Goal: Check status: Check status

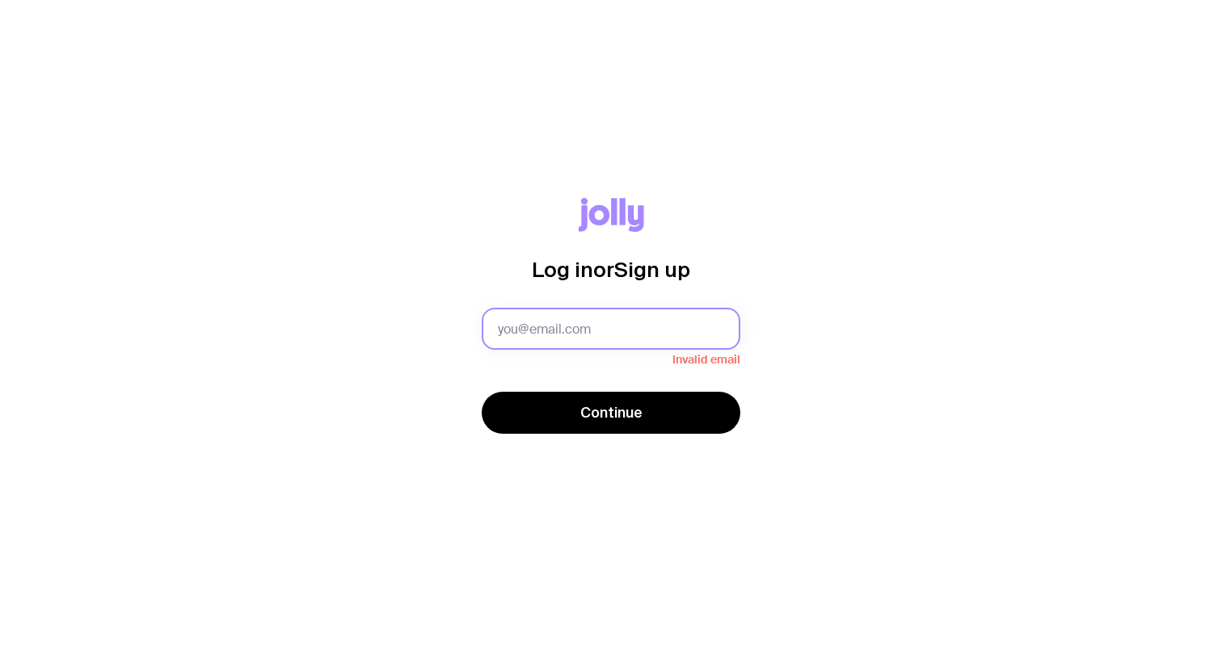
type input "[DOMAIN_NAME][EMAIL_ADDRESS][DOMAIN_NAME]"
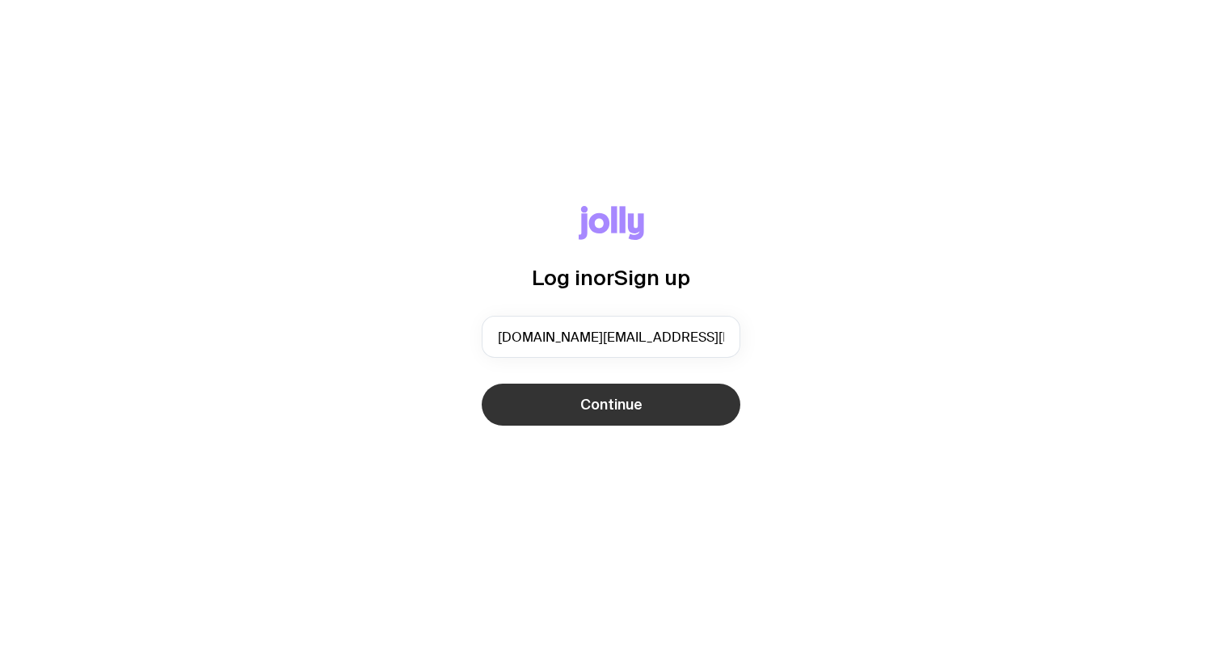
click at [608, 405] on span "Continue" at bounding box center [611, 404] width 62 height 19
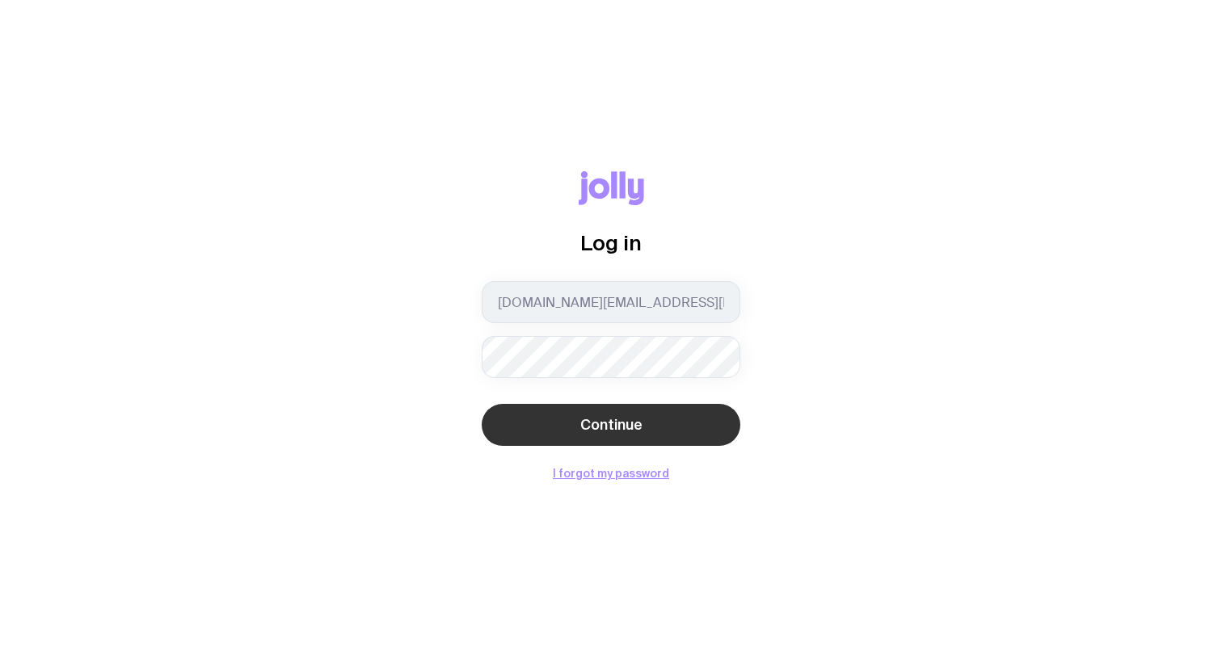
click at [624, 423] on span "Continue" at bounding box center [611, 424] width 62 height 19
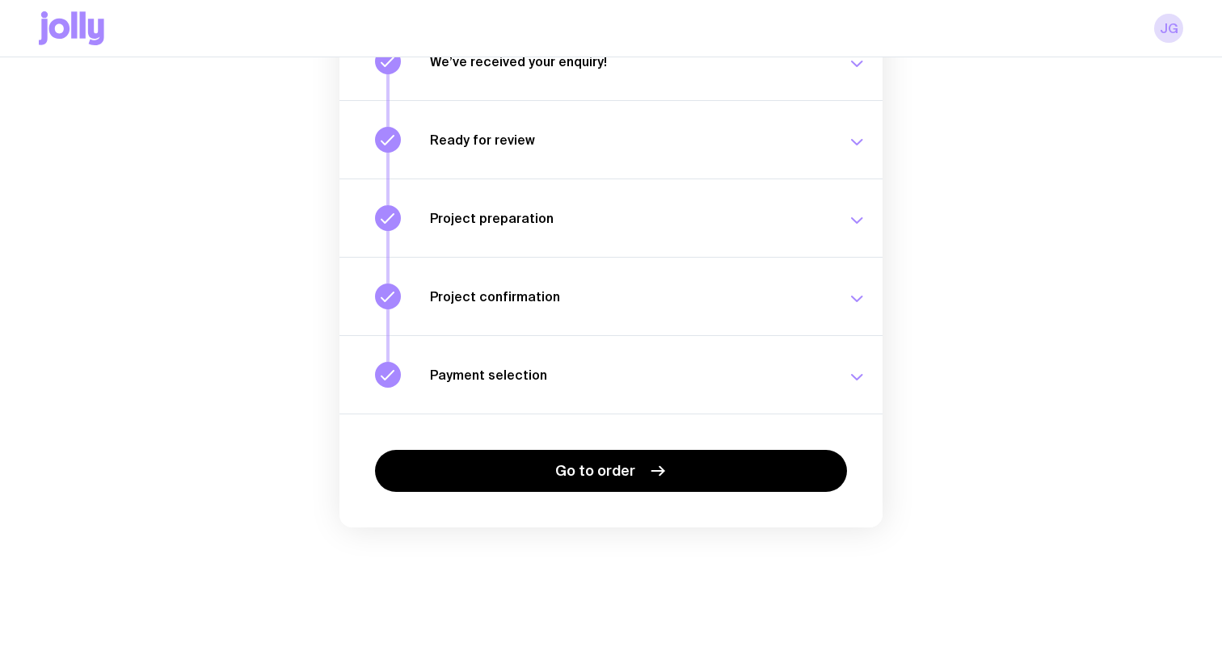
scroll to position [271, 0]
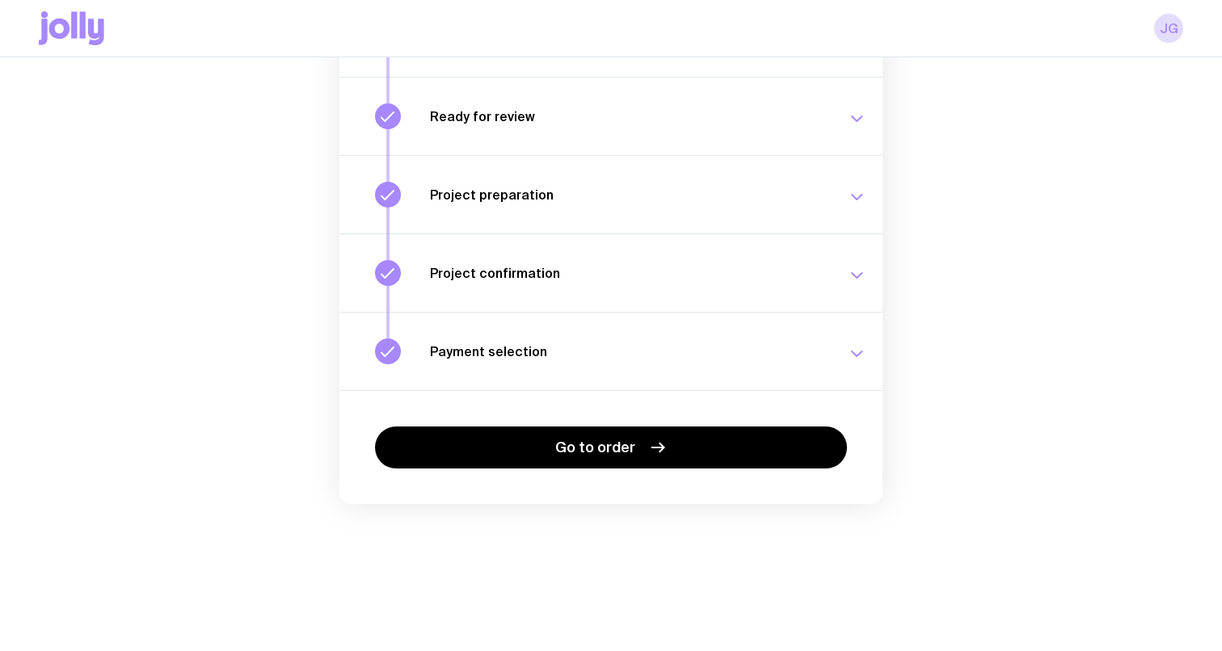
click at [720, 345] on h3 "Payment selection" at bounding box center [629, 351] width 398 height 16
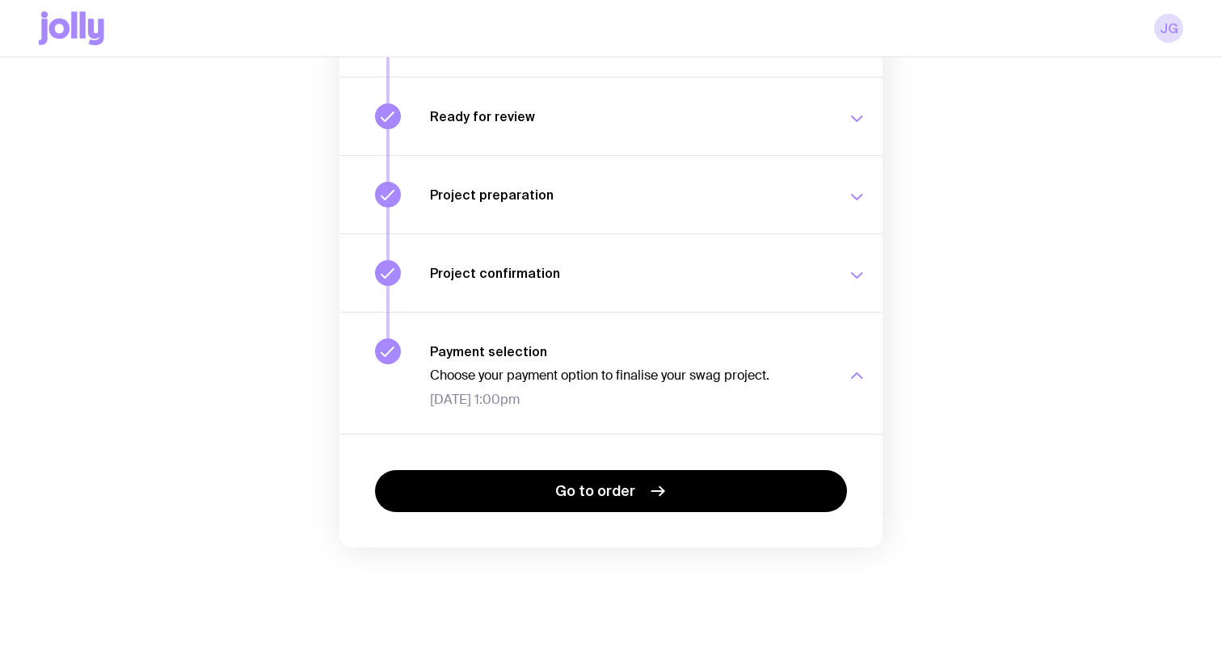
click at [720, 280] on h3 "Project confirmation" at bounding box center [629, 273] width 398 height 16
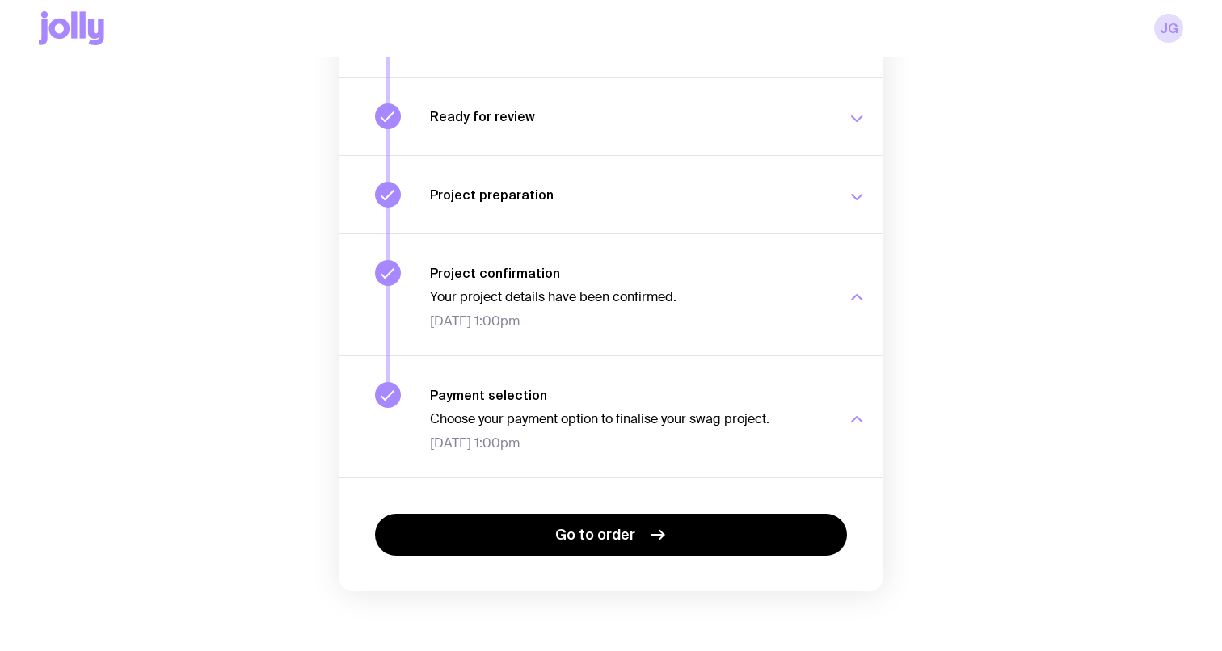
click at [686, 199] on h3 "Project preparation" at bounding box center [629, 195] width 398 height 16
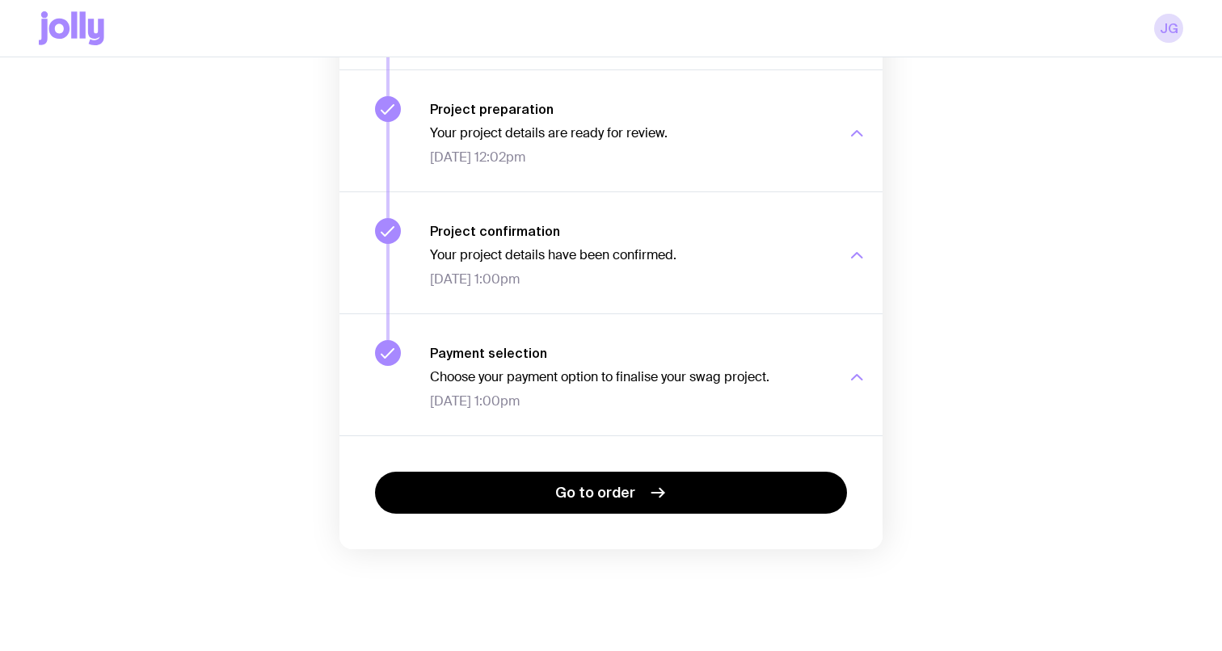
scroll to position [461, 0]
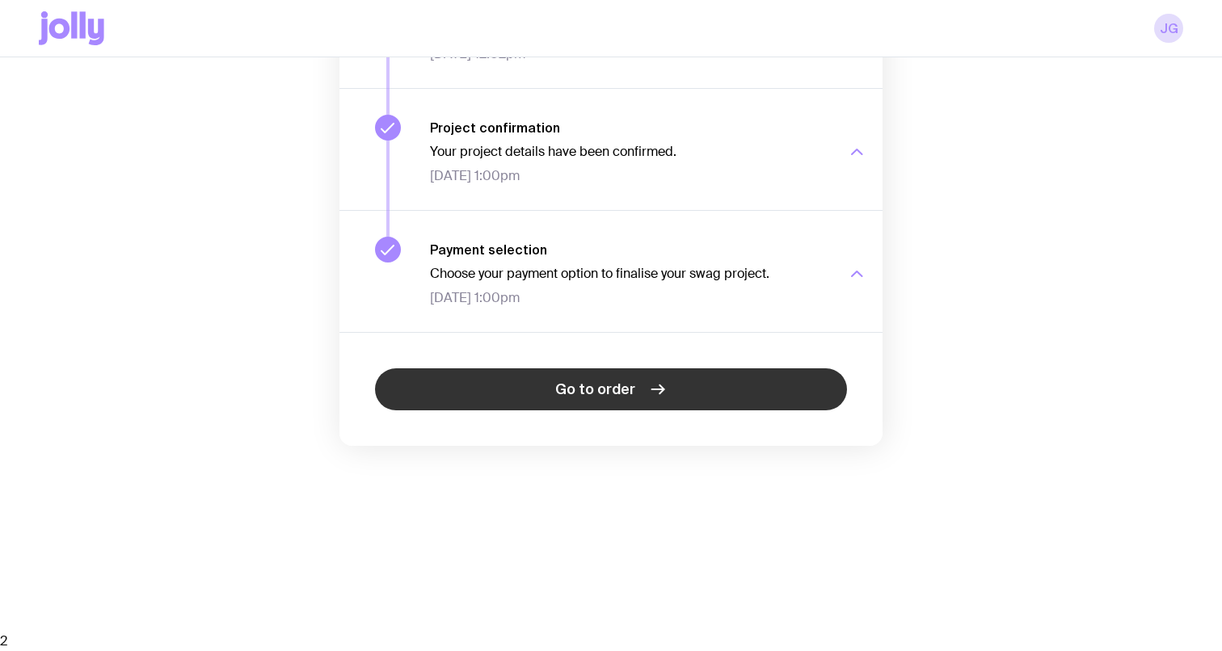
click at [598, 395] on span "Go to order" at bounding box center [595, 389] width 80 height 19
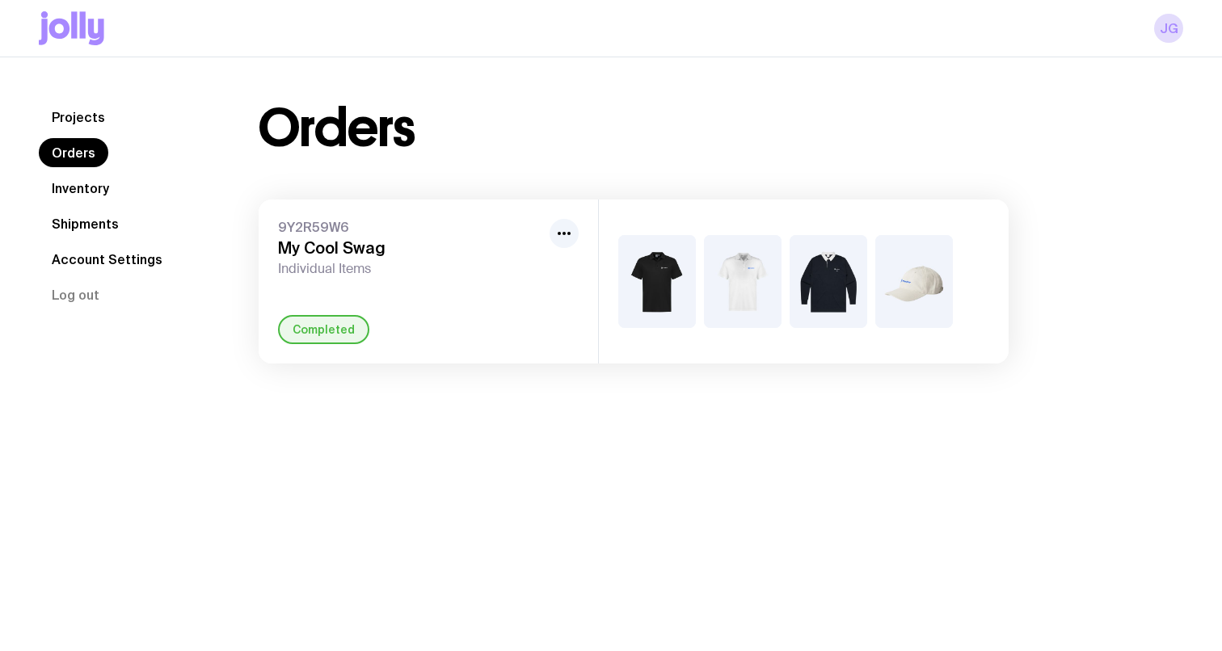
click at [661, 268] on img at bounding box center [657, 281] width 78 height 93
click at [667, 301] on img at bounding box center [657, 281] width 78 height 93
click at [558, 229] on icon "button" at bounding box center [563, 233] width 19 height 19
drag, startPoint x: 436, startPoint y: 234, endPoint x: 445, endPoint y: 240, distance: 11.7
click at [433, 235] on div "9Y2R59W6 My Cool Swag Individual Items" at bounding box center [410, 248] width 265 height 58
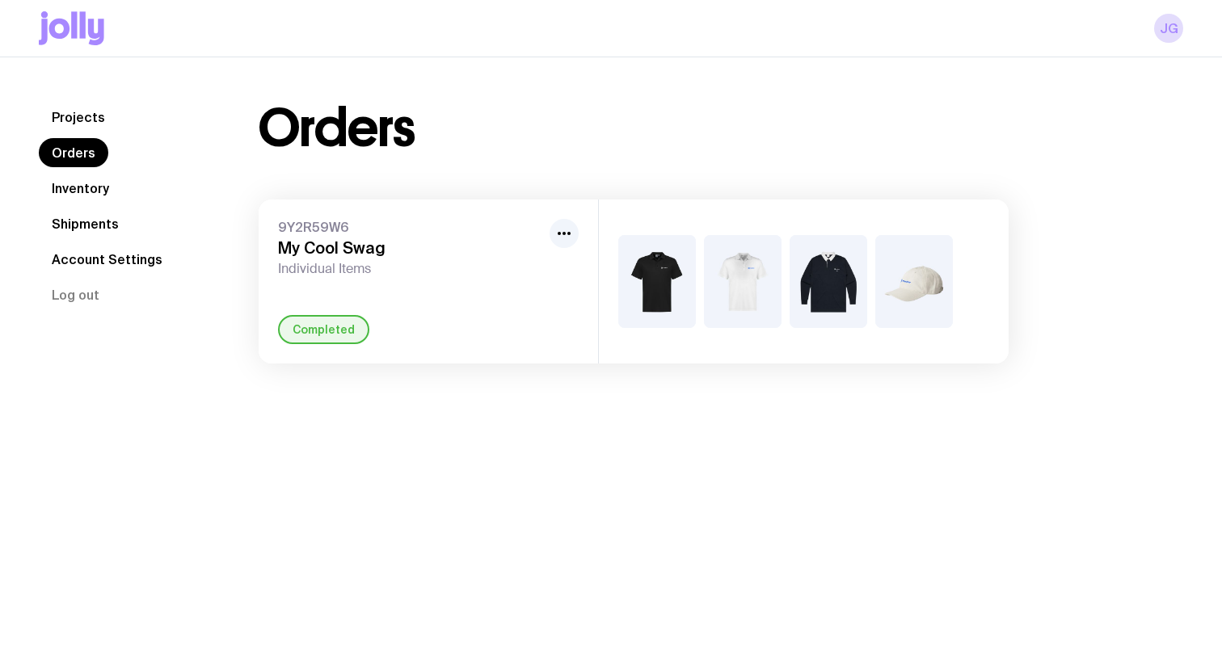
click at [78, 107] on link "Projects" at bounding box center [78, 117] width 79 height 29
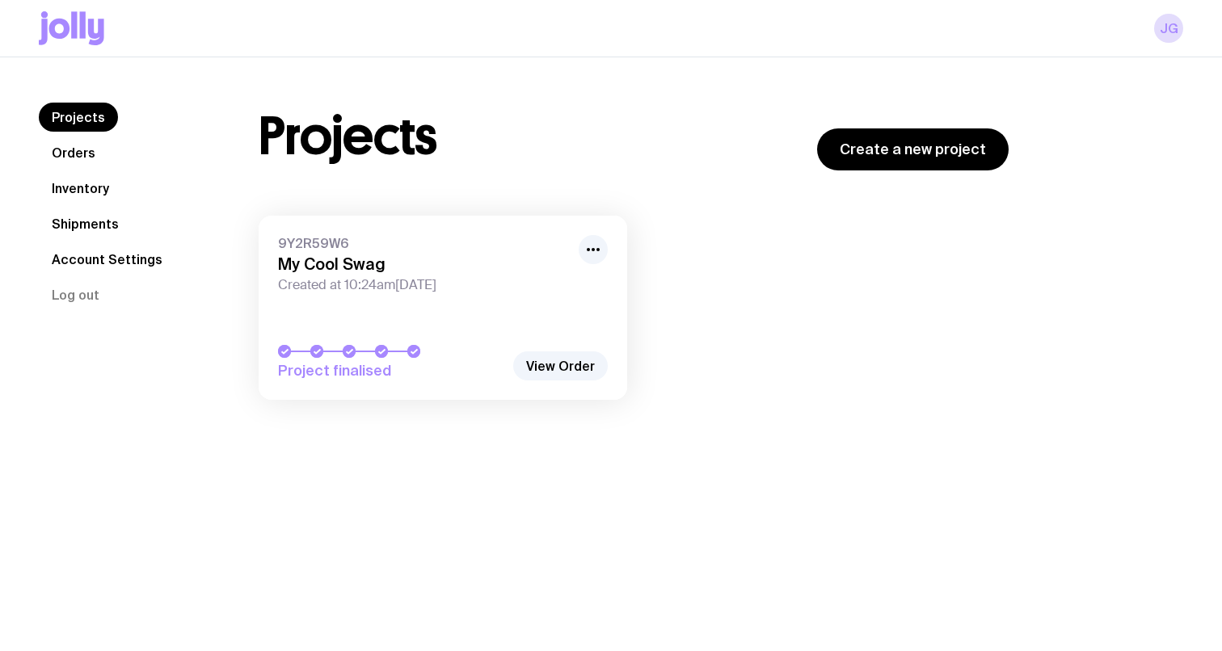
click at [466, 236] on span "9Y2R59W6" at bounding box center [423, 243] width 291 height 16
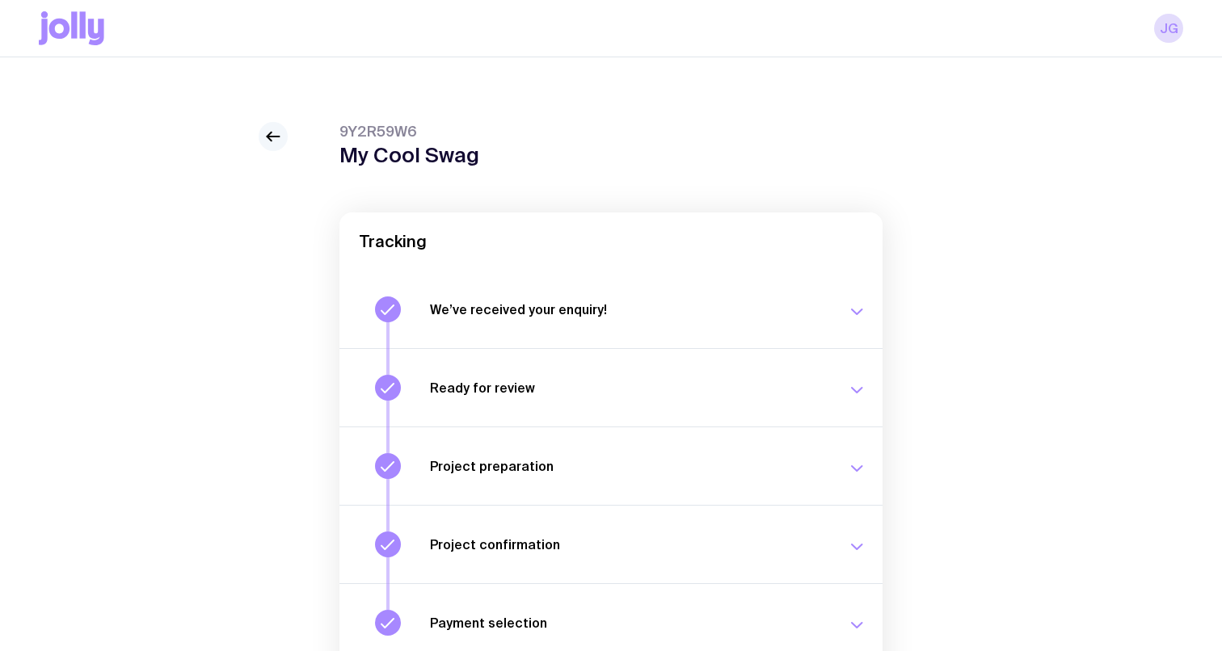
click at [264, 141] on icon at bounding box center [272, 136] width 19 height 19
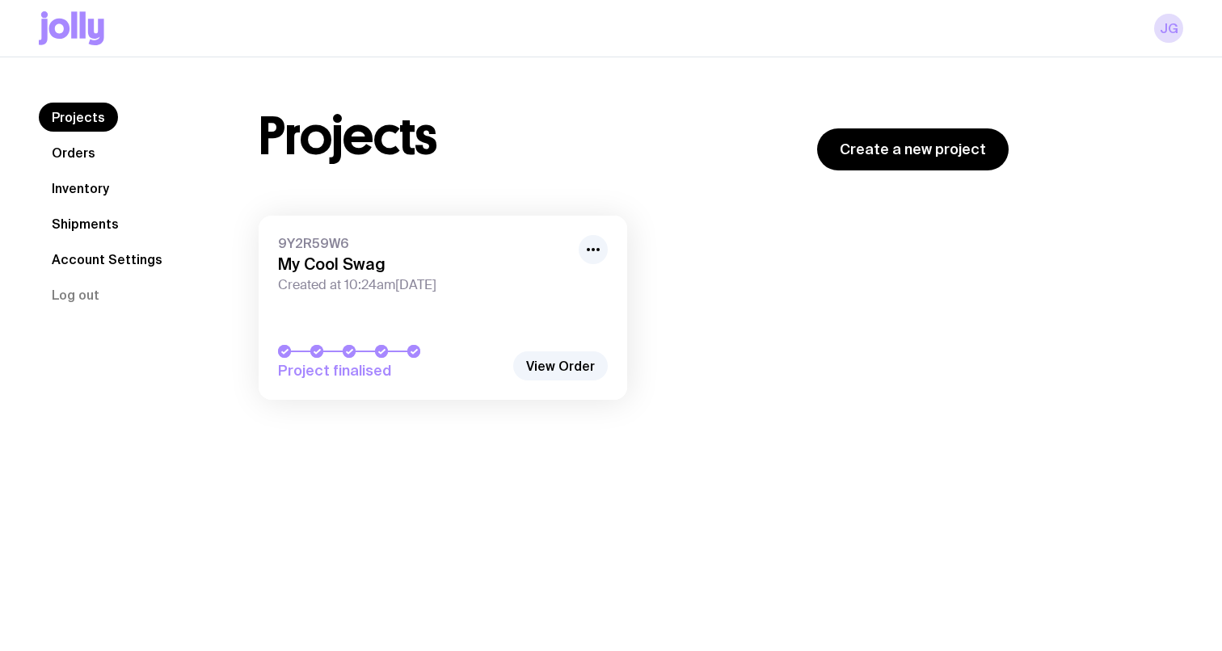
click at [112, 217] on link "Shipments" at bounding box center [85, 223] width 93 height 29
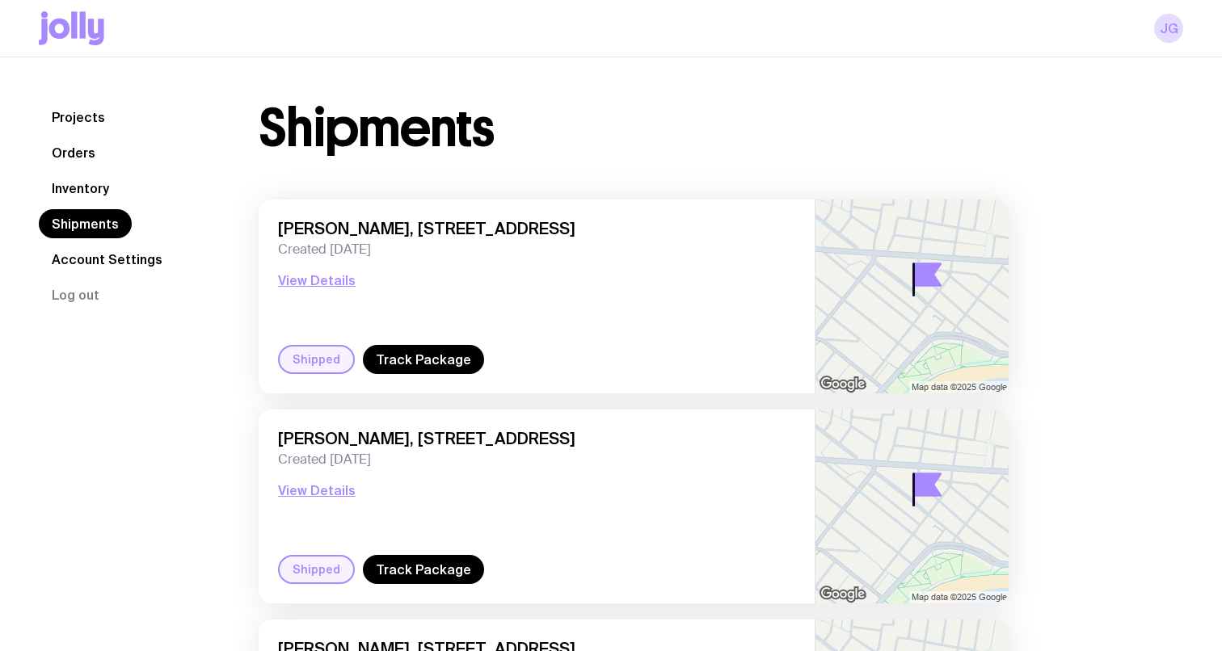
click at [128, 257] on link "Account Settings" at bounding box center [107, 259] width 137 height 29
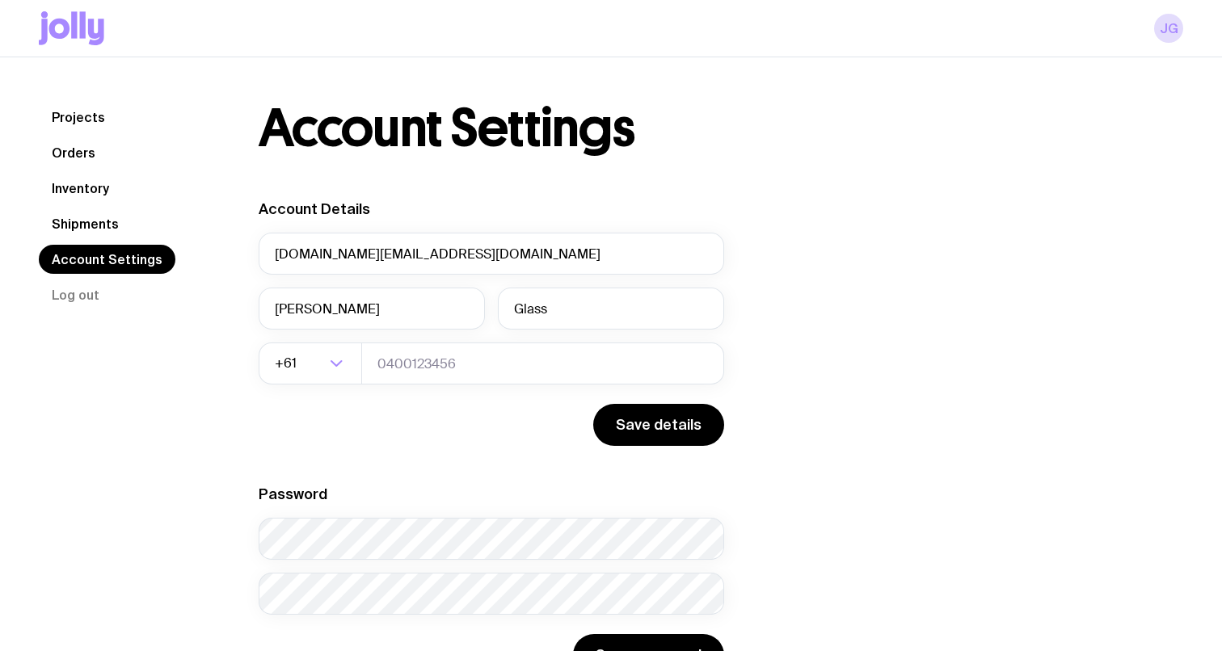
click at [93, 149] on link "Orders" at bounding box center [73, 152] width 69 height 29
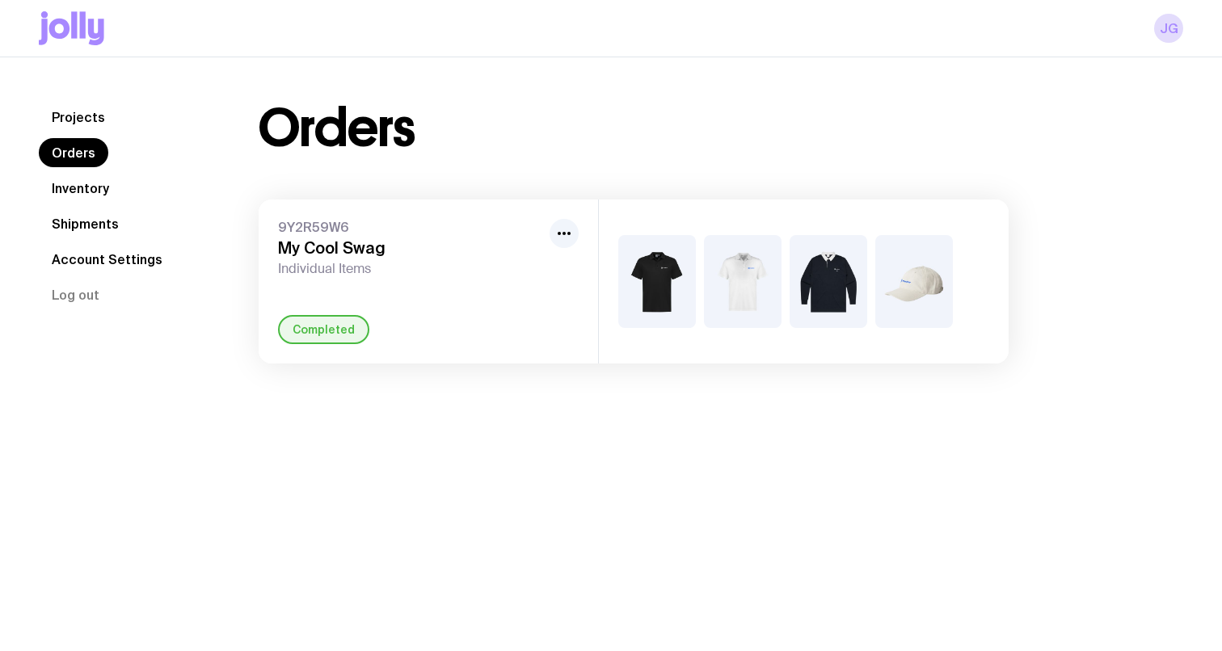
click at [93, 116] on link "Projects" at bounding box center [78, 117] width 79 height 29
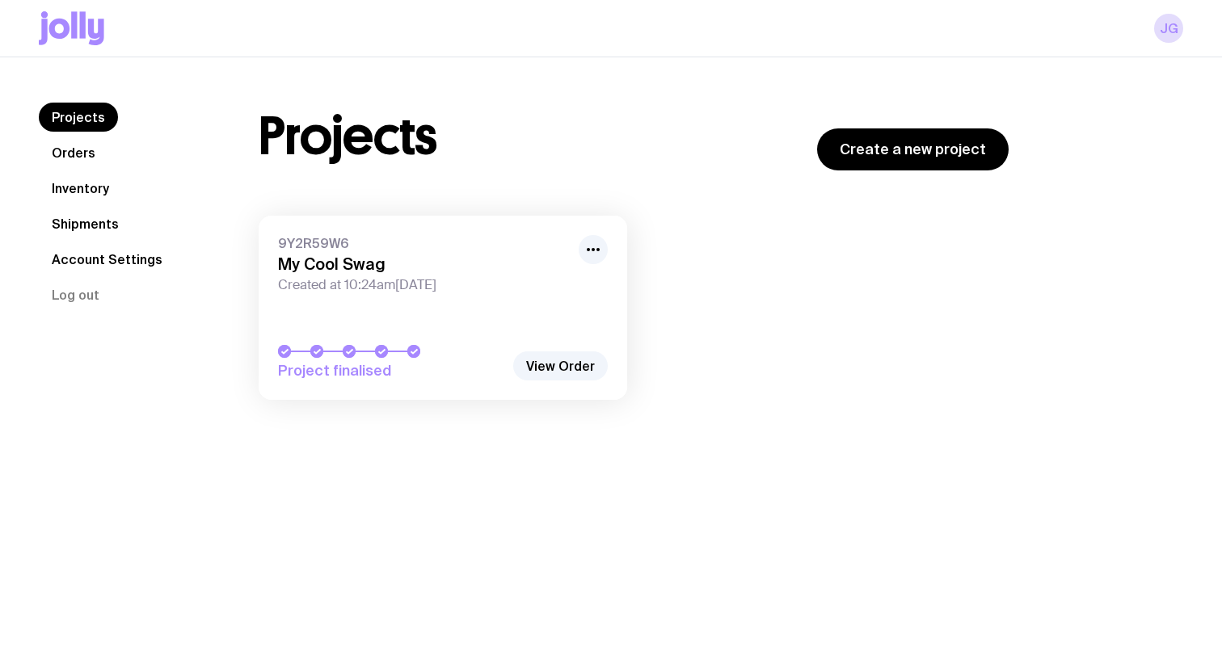
click at [96, 149] on link "Orders" at bounding box center [73, 152] width 69 height 29
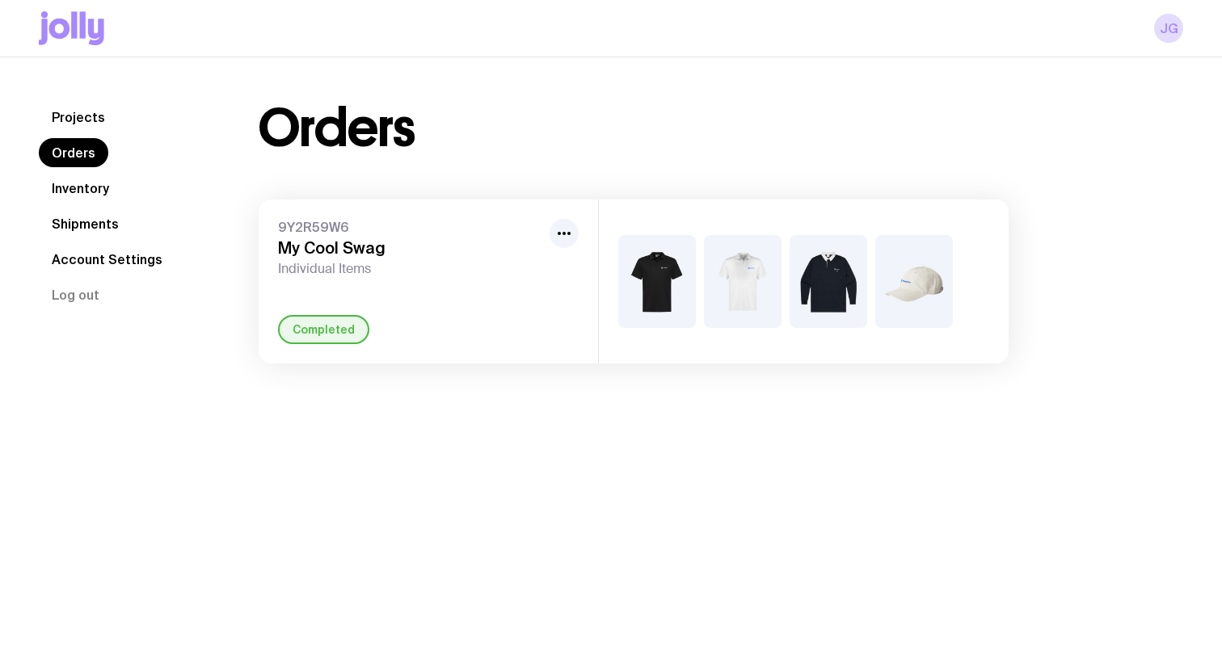
click at [422, 280] on div "9Y2R59W6 My Cool Swag Individual Items Completed" at bounding box center [428, 282] width 339 height 164
drag, startPoint x: 620, startPoint y: 270, endPoint x: 562, endPoint y: 234, distance: 68.2
click at [619, 270] on img at bounding box center [657, 281] width 78 height 93
click at [547, 228] on div "9Y2R59W6 My Cool Swag Individual Items" at bounding box center [428, 248] width 301 height 58
click at [560, 231] on icon "button" at bounding box center [563, 233] width 19 height 19
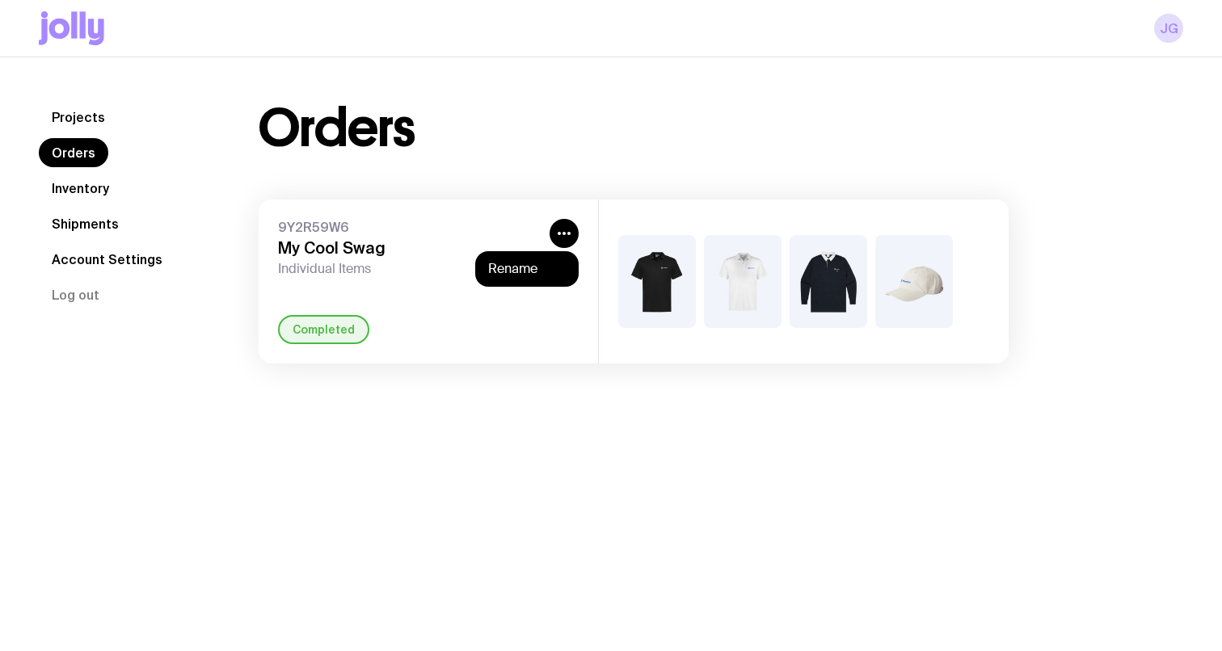
drag, startPoint x: 390, startPoint y: 242, endPoint x: 369, endPoint y: 246, distance: 21.3
click at [381, 244] on h3 "My Cool Swag" at bounding box center [410, 247] width 265 height 19
click at [347, 250] on h3 "My Cool Swag" at bounding box center [410, 247] width 265 height 19
drag, startPoint x: 347, startPoint y: 250, endPoint x: 317, endPoint y: 234, distance: 34.7
click at [344, 247] on h3 "My Cool Swag" at bounding box center [410, 247] width 265 height 19
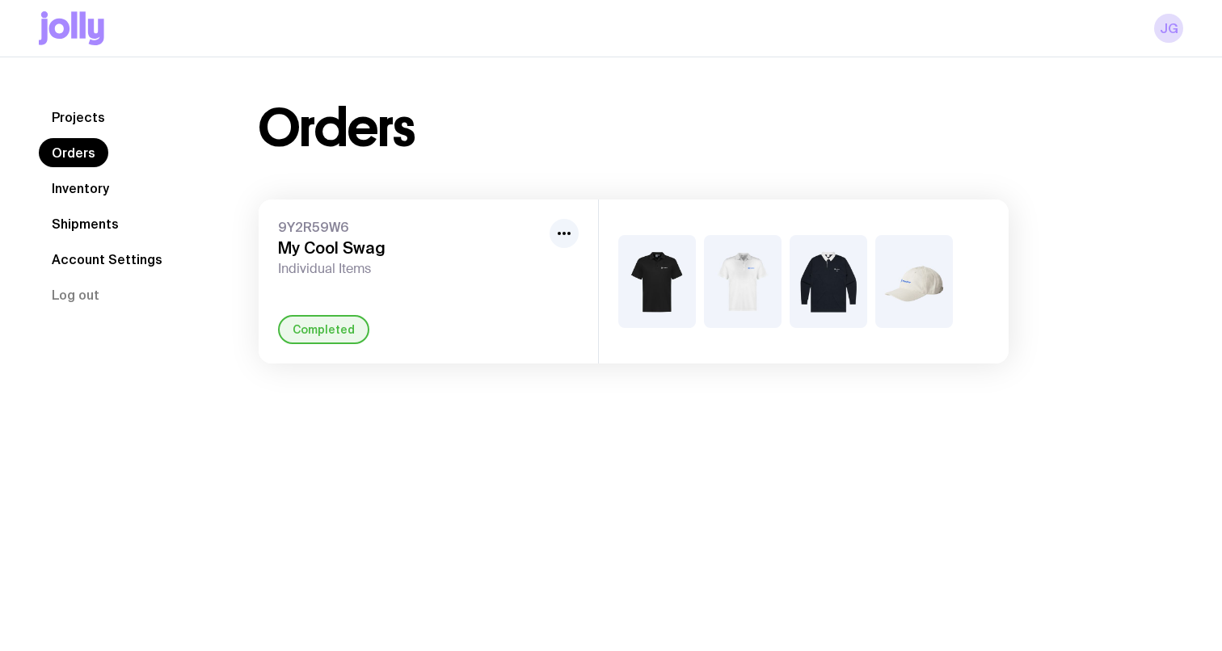
click at [307, 229] on span "9Y2R59W6" at bounding box center [410, 227] width 265 height 16
